Goal: Task Accomplishment & Management: Manage account settings

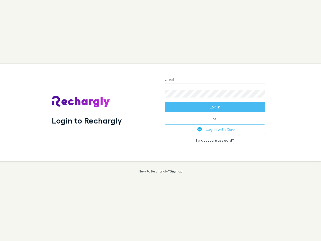
click at [161, 120] on div "Login to Rechargly" at bounding box center [104, 112] width 113 height 97
click at [215, 80] on input "Email" at bounding box center [215, 80] width 100 height 8
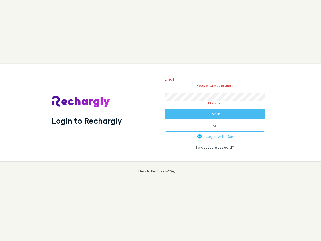
click at [215, 107] on form "Email Please enter a valid email. Password Please fill Log in" at bounding box center [215, 95] width 100 height 47
click at [215, 129] on div "Email Please enter a valid email. Password Please fill Log in or Log in with Xe…" at bounding box center [215, 112] width 108 height 97
